Goal: Information Seeking & Learning: Learn about a topic

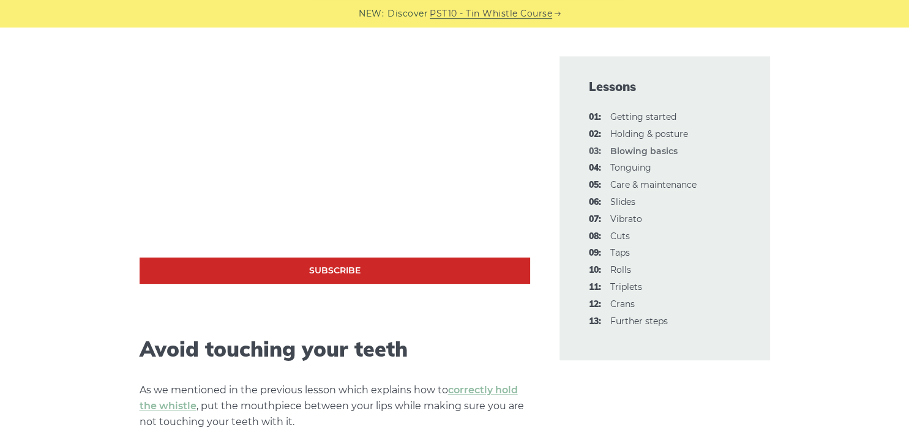
scroll to position [452, 0]
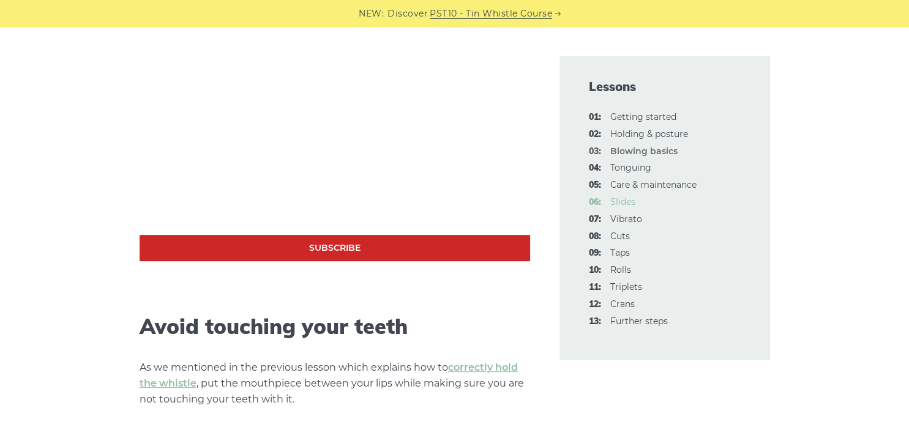
click at [623, 202] on link "06: Slides" at bounding box center [622, 201] width 25 height 11
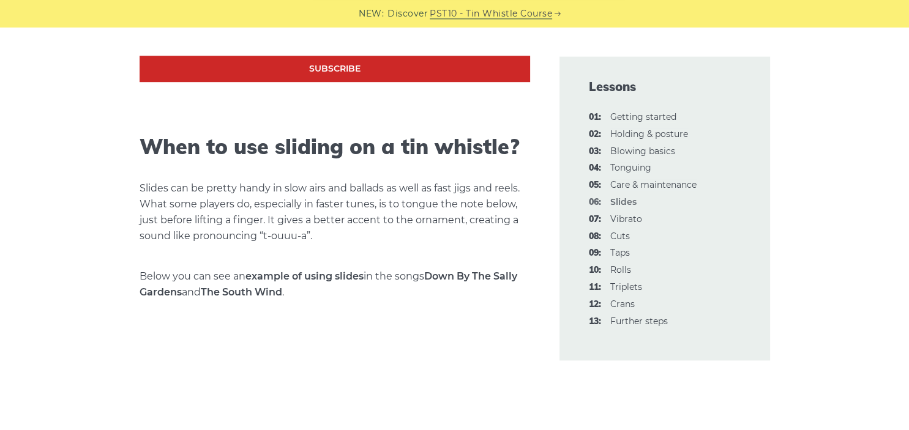
scroll to position [981, 0]
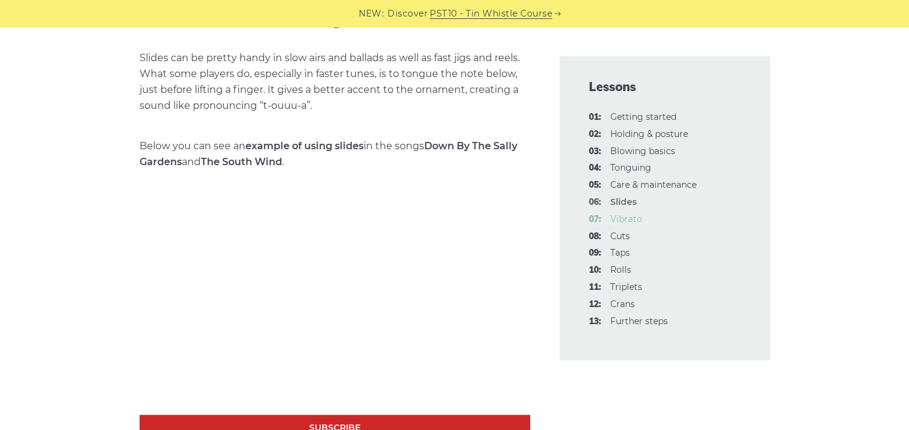
click at [635, 220] on link "07: Vibrato" at bounding box center [626, 219] width 32 height 11
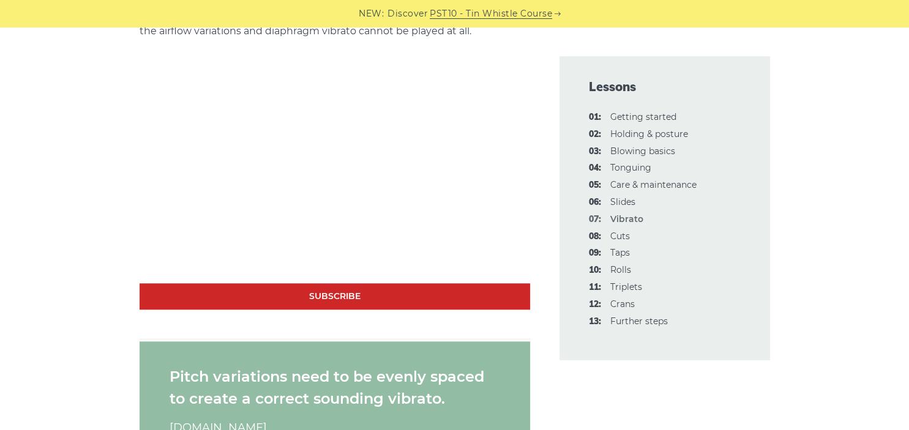
scroll to position [1206, 0]
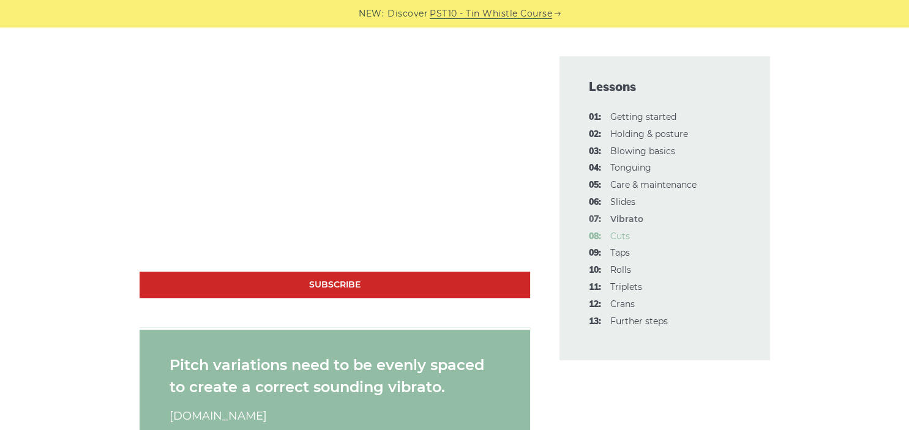
click at [619, 234] on link "08: Cuts" at bounding box center [620, 236] width 20 height 11
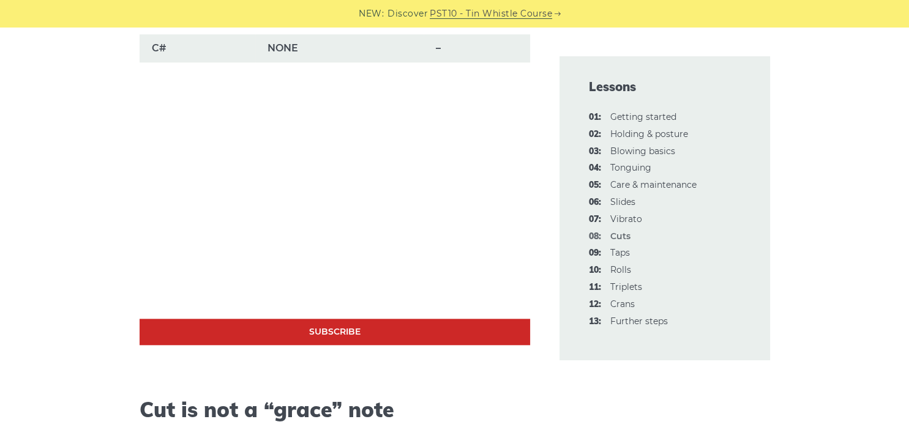
scroll to position [1206, 0]
